Goal: Communication & Community: Answer question/provide support

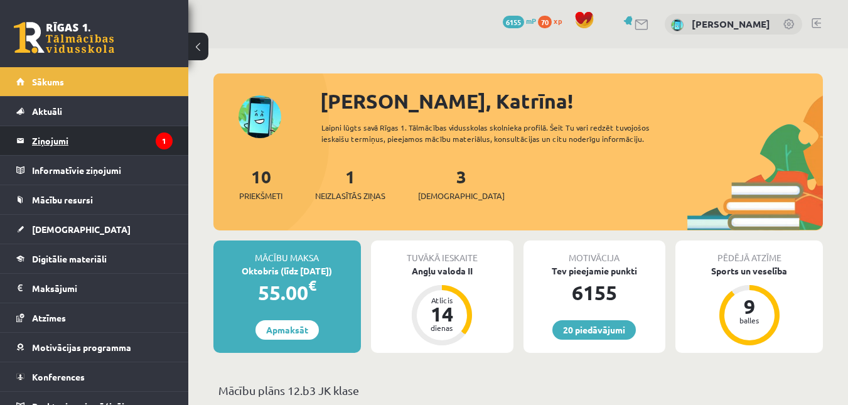
click at [134, 132] on legend "Ziņojumi 1" at bounding box center [102, 140] width 141 height 29
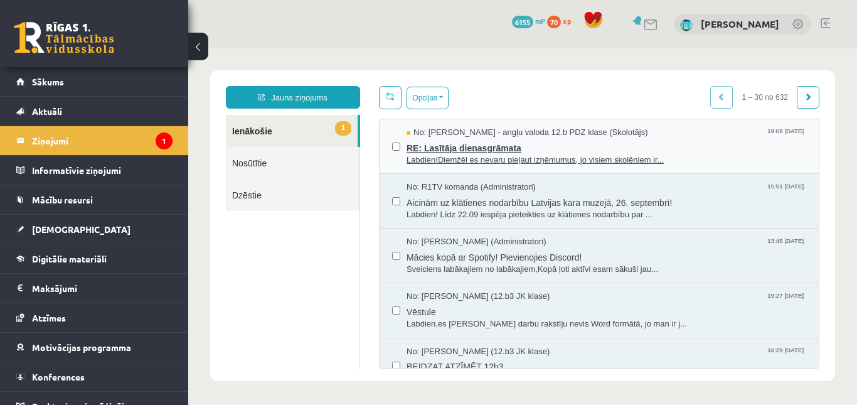
click at [447, 151] on span "RE: Lasītāja dienasgrāmata" at bounding box center [607, 147] width 400 height 16
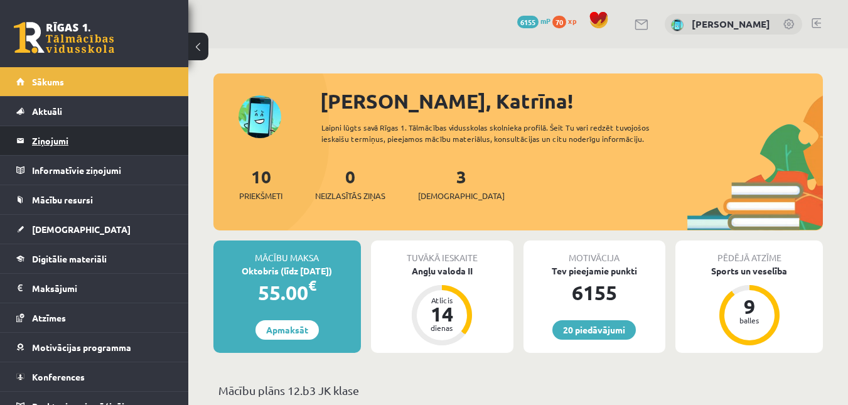
click at [58, 141] on legend "Ziņojumi 0" at bounding box center [102, 140] width 141 height 29
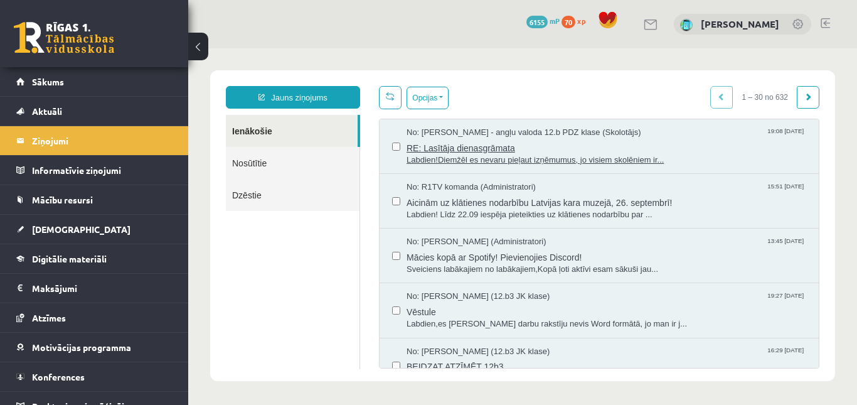
click at [491, 143] on span "RE: Lasītāja dienasgrāmata" at bounding box center [607, 147] width 400 height 16
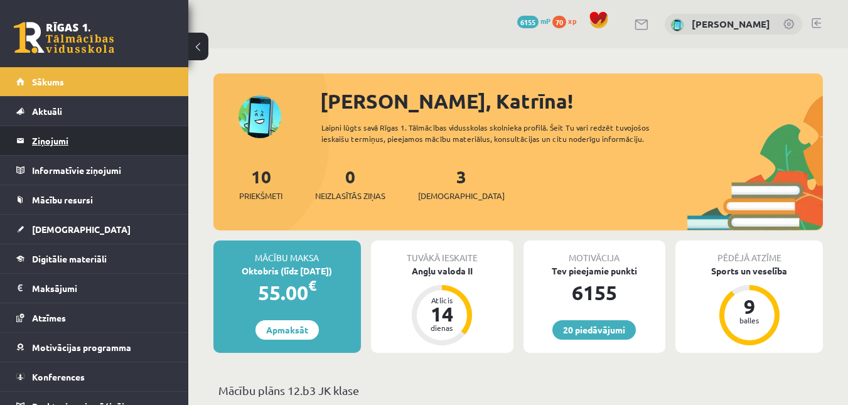
click at [53, 146] on legend "Ziņojumi 0" at bounding box center [102, 140] width 141 height 29
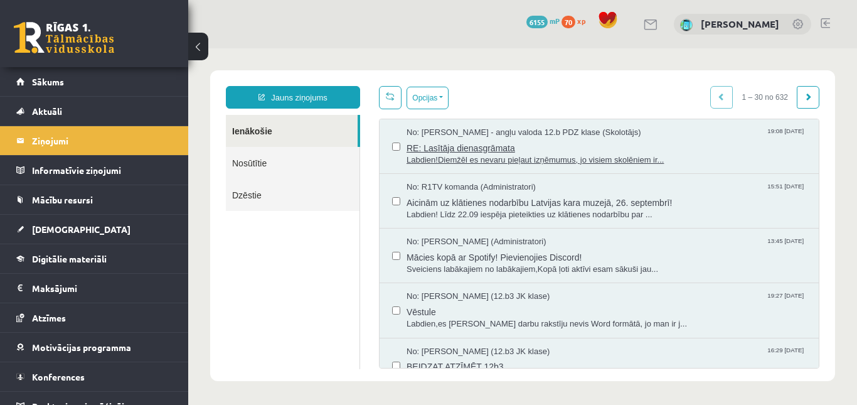
click at [500, 151] on span "RE: Lasītāja dienasgrāmata" at bounding box center [607, 147] width 400 height 16
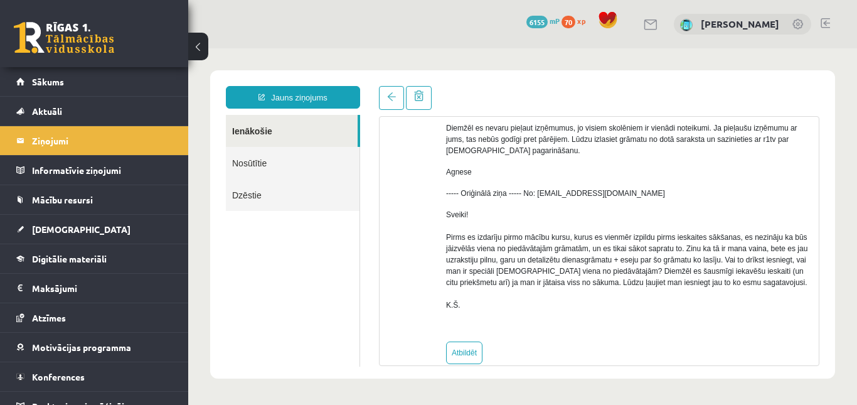
scroll to position [156, 0]
